Goal: Information Seeking & Learning: Find specific fact

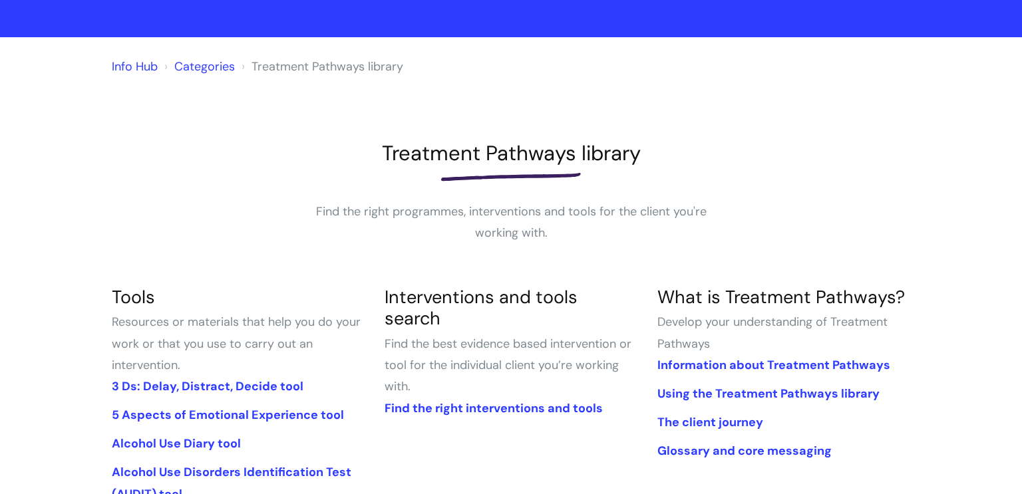
scroll to position [93, 0]
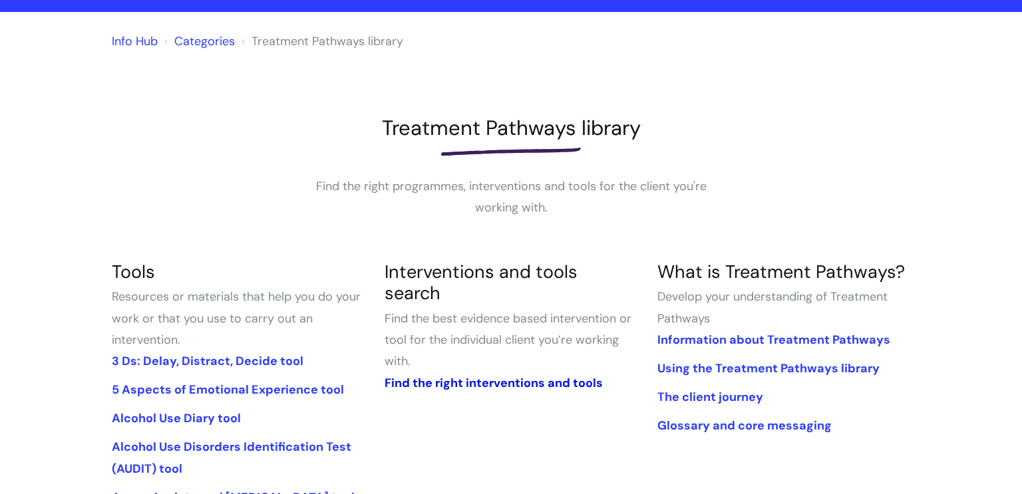
click at [496, 375] on link "Find the right interventions and tools" at bounding box center [494, 383] width 218 height 16
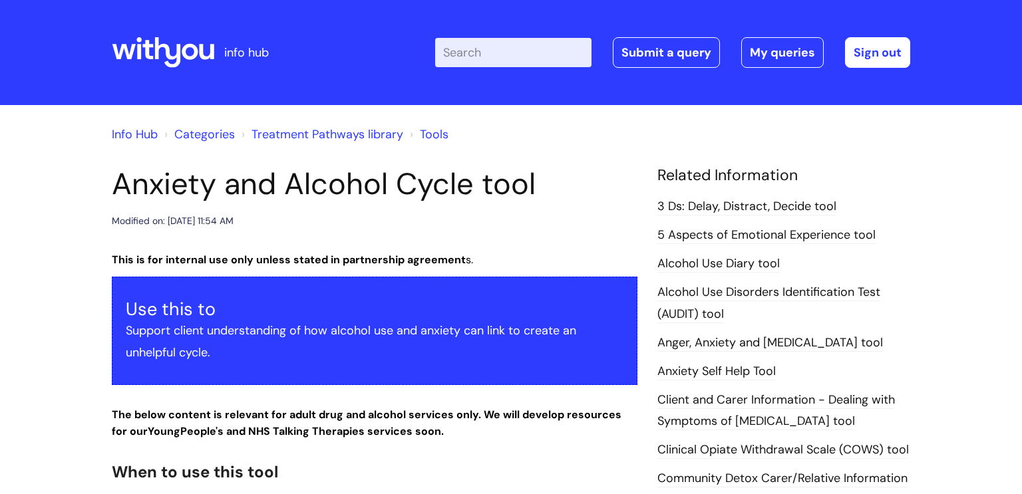
click at [470, 46] on input "Enter your search term here..." at bounding box center [513, 52] width 156 height 29
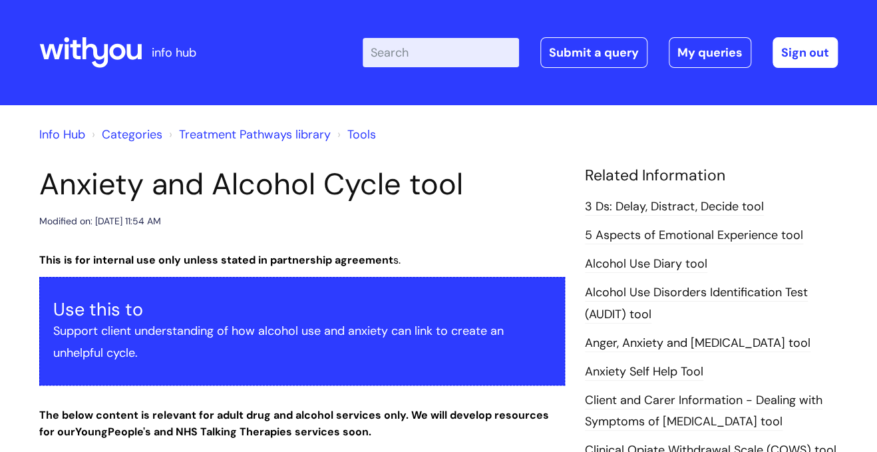
click at [401, 47] on input "Enter your search term here..." at bounding box center [441, 52] width 156 height 29
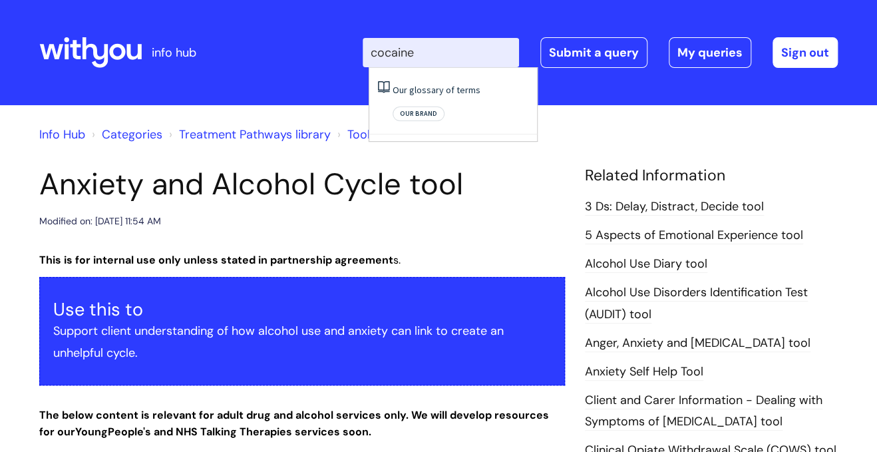
type input "cocaine"
click button "Search" at bounding box center [0, 0] width 0 height 0
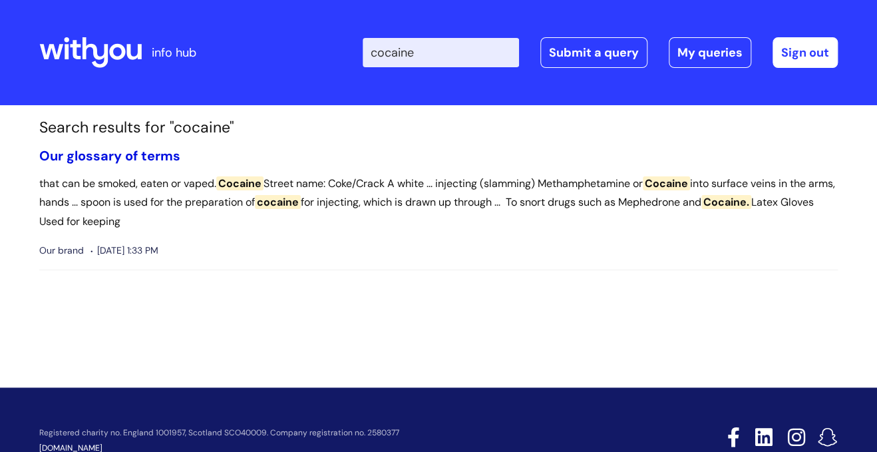
click at [91, 158] on link "Our glossary of terms" at bounding box center [109, 155] width 141 height 17
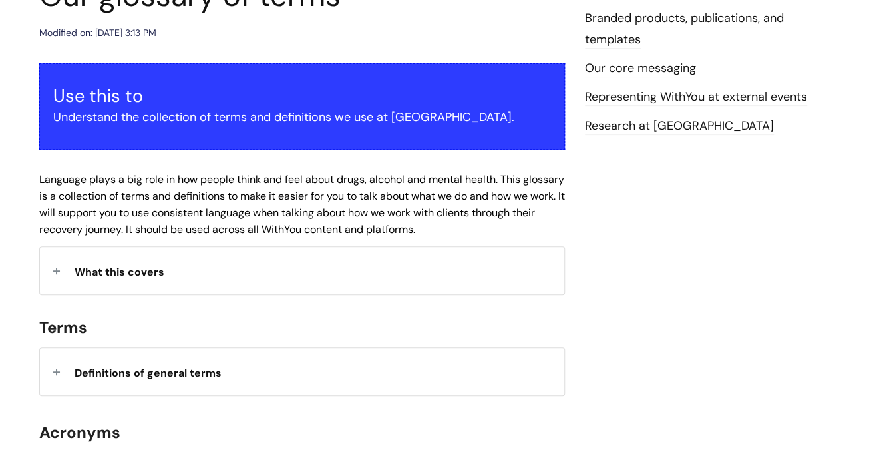
click at [175, 266] on div "What this covers" at bounding box center [302, 270] width 524 height 47
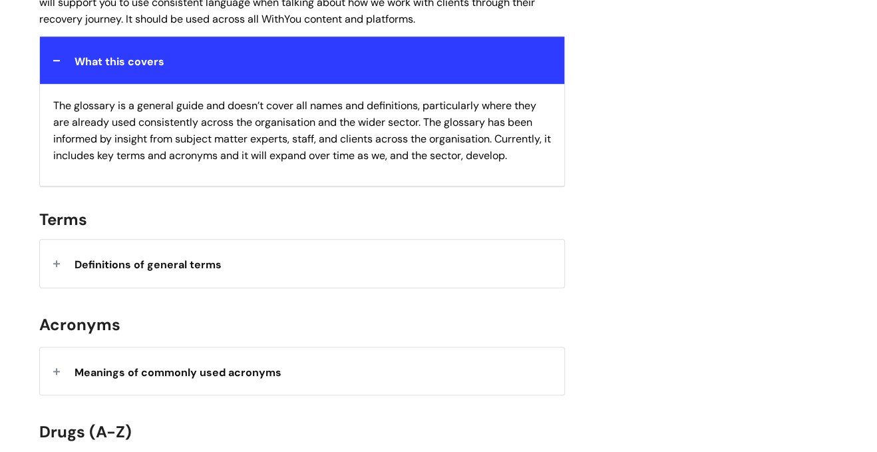
click at [164, 282] on div "Definitions of general terms" at bounding box center [302, 263] width 524 height 47
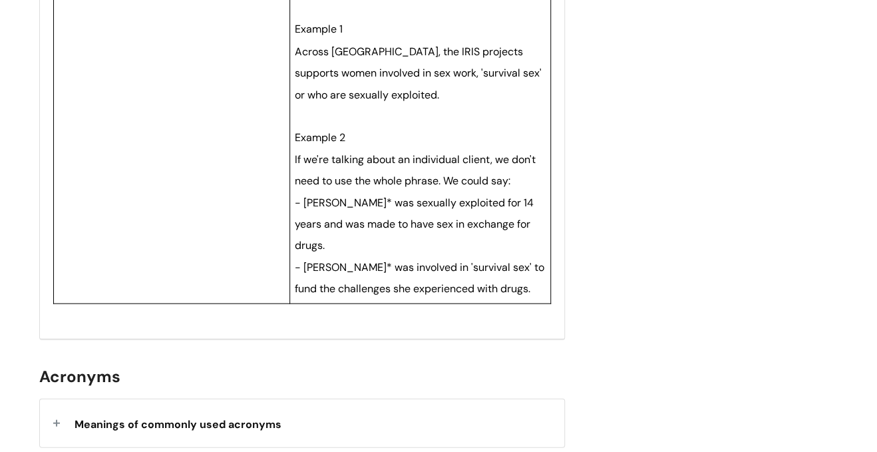
scroll to position [5625, 0]
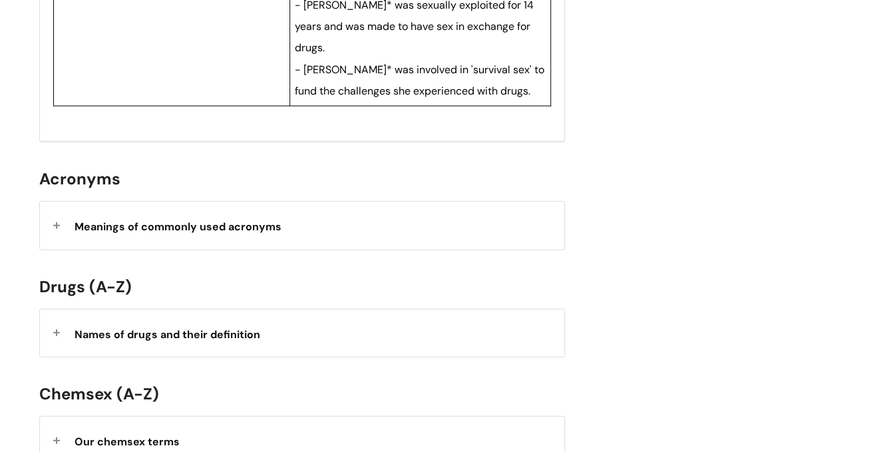
click at [165, 234] on strong "Meanings of commonly used acronyms" at bounding box center [178, 227] width 207 height 14
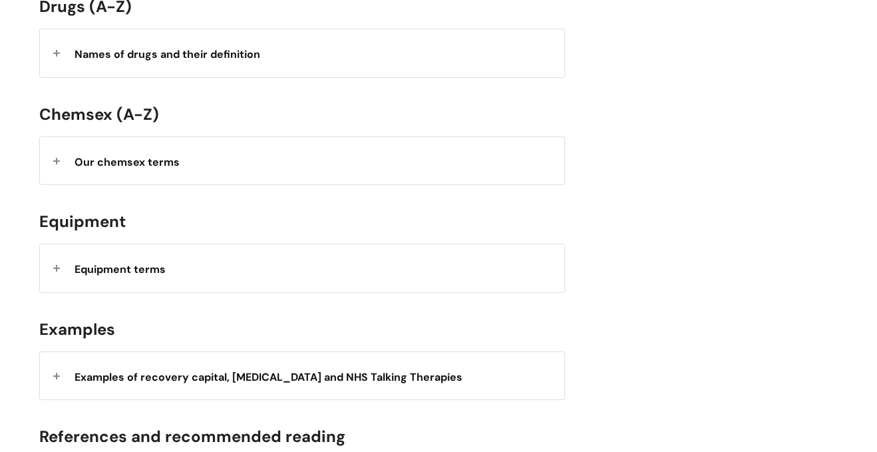
scroll to position [6343, 0]
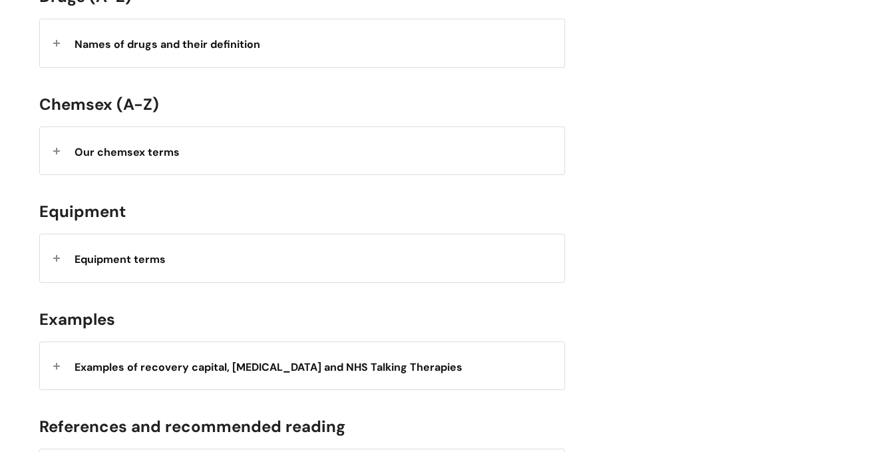
click at [140, 174] on div "Our chemsex terms" at bounding box center [302, 150] width 524 height 47
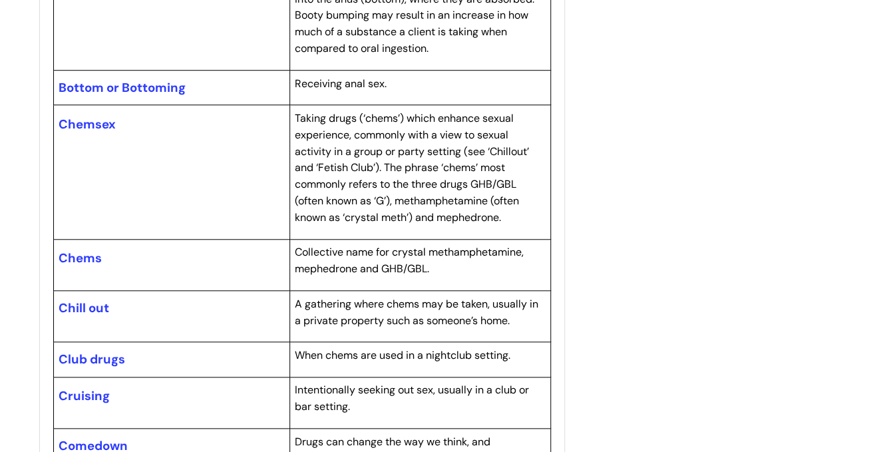
scroll to position [7078, 0]
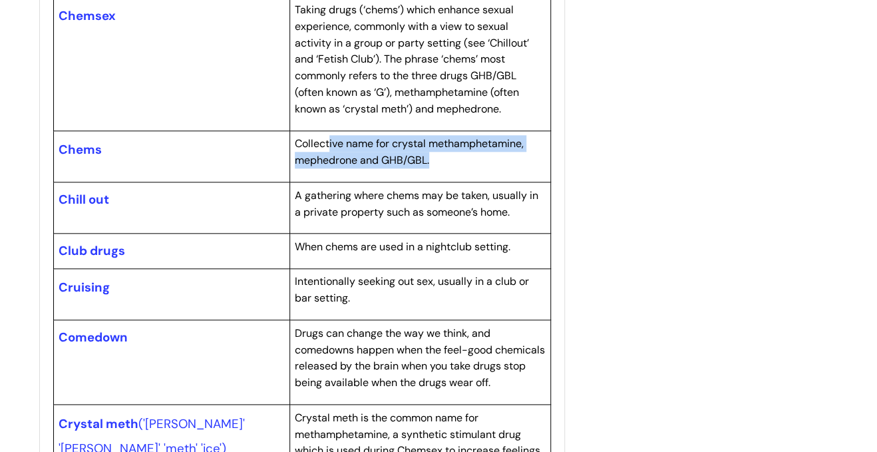
drag, startPoint x: 329, startPoint y: 172, endPoint x: 442, endPoint y: 185, distance: 113.2
click at [442, 168] on p "Collective name for crystal methamphetamine, mephedrone and GHB/GBL." at bounding box center [420, 151] width 251 height 33
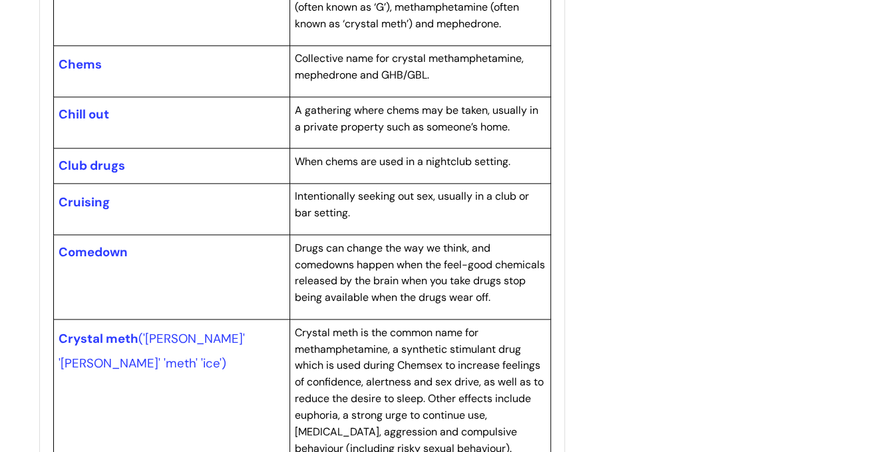
scroll to position [7165, 0]
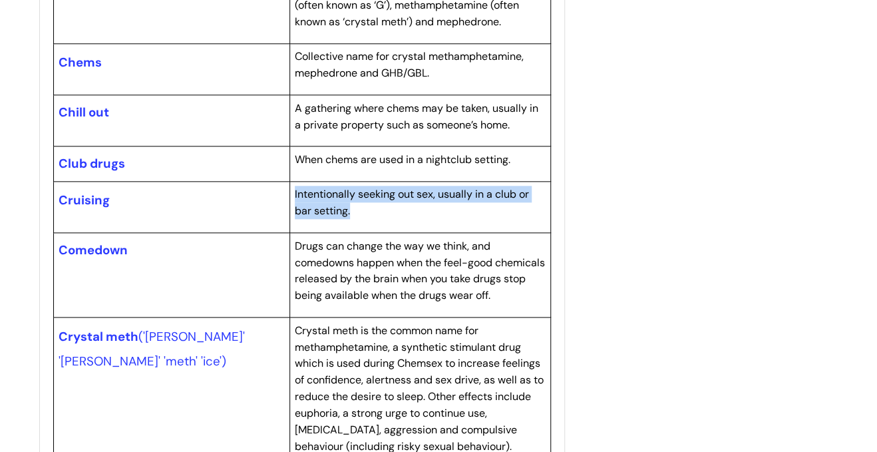
drag, startPoint x: 349, startPoint y: 248, endPoint x: 291, endPoint y: 220, distance: 64.6
click at [291, 220] on td "Intentionally seeking out sex, usually in a club or bar setting." at bounding box center [420, 206] width 261 height 51
click at [367, 219] on p "Intentionally seeking out sex, usually in a club or bar setting." at bounding box center [420, 202] width 251 height 33
click at [359, 219] on p "Intentionally seeking out sex, usually in a club or bar setting." at bounding box center [420, 202] width 251 height 33
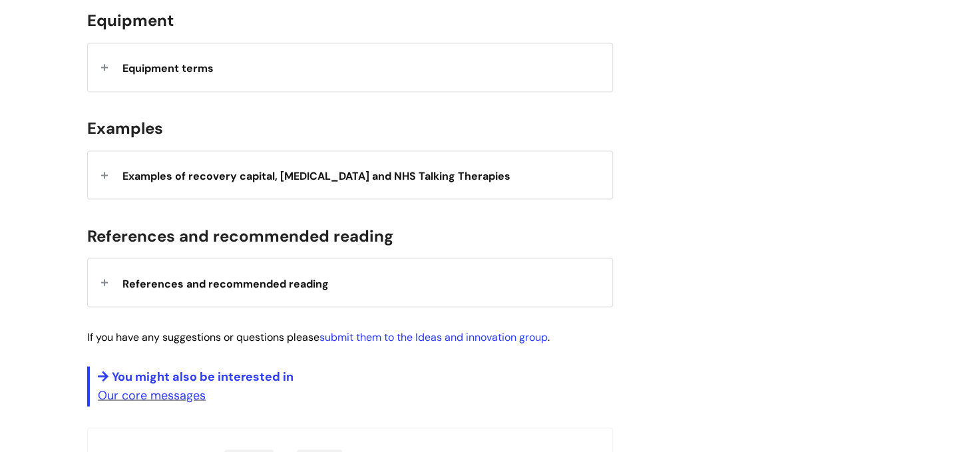
scroll to position [9668, 0]
